Goal: Transaction & Acquisition: Purchase product/service

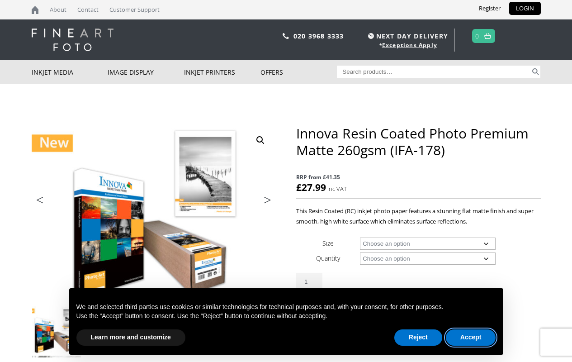
click at [471, 337] on button "Accept" at bounding box center [471, 337] width 50 height 16
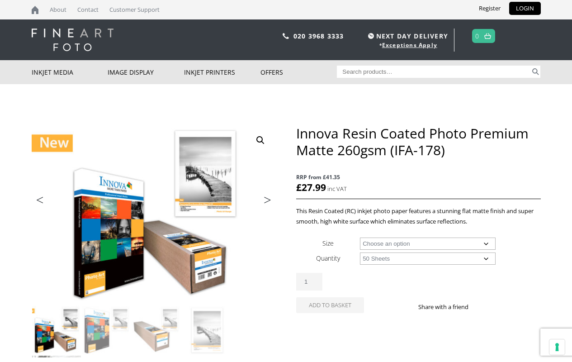
select select "50-sheets"
select select "a4-sheet"
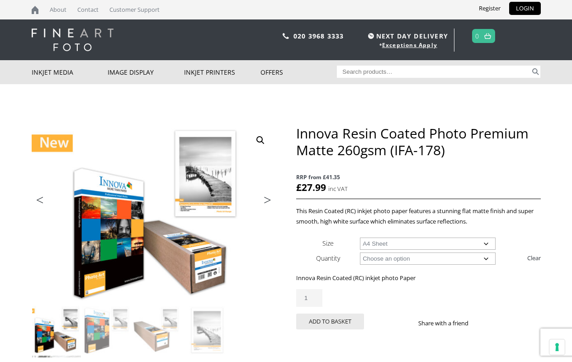
click at [330, 321] on button "Add to basket" at bounding box center [330, 321] width 68 height 16
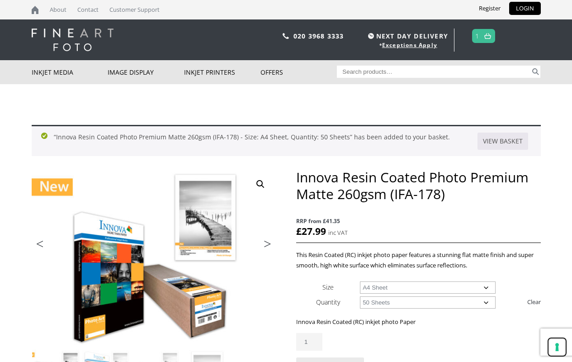
click at [557, 347] on button "Your consent preferences for tracking technologies" at bounding box center [556, 346] width 15 height 15
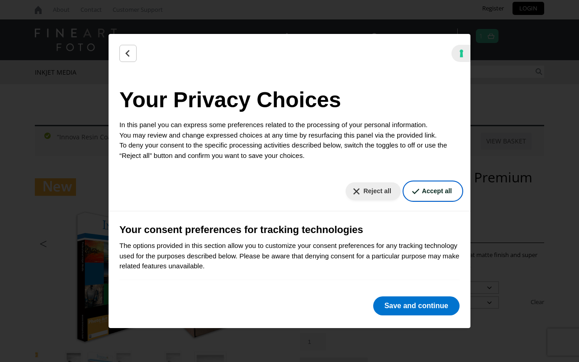
click at [425, 191] on button "Accept all" at bounding box center [432, 191] width 57 height 18
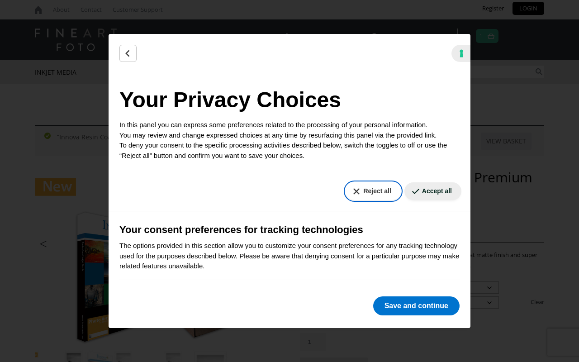
click at [366, 191] on button "Reject all" at bounding box center [372, 191] width 55 height 18
checkbox input "false"
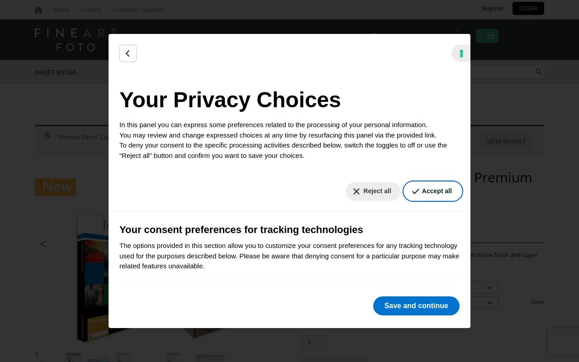
click at [425, 191] on button "Accept all" at bounding box center [432, 191] width 57 height 18
checkbox input "true"
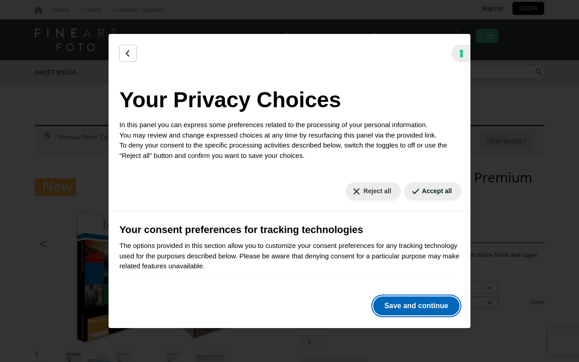
click at [416, 306] on button "Save and continue" at bounding box center [416, 305] width 86 height 19
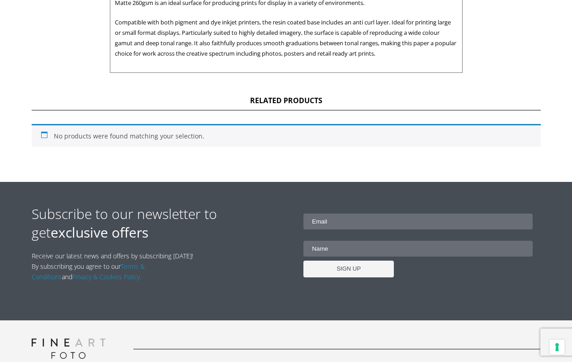
scroll to position [226, 0]
